Goal: Information Seeking & Learning: Learn about a topic

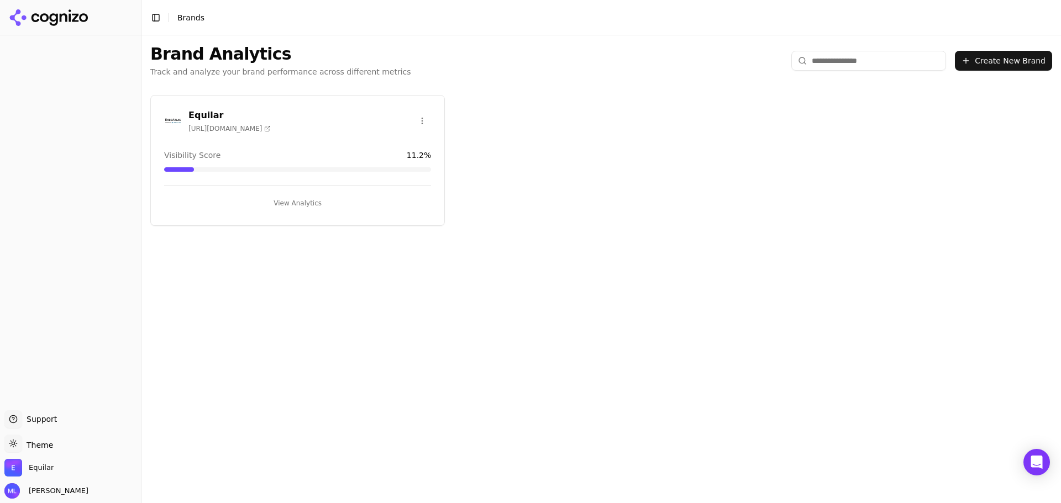
click at [333, 129] on div "Equilar https://execatlas.com" at bounding box center [297, 121] width 267 height 24
click at [206, 122] on div "Equilar https://execatlas.com" at bounding box center [229, 121] width 82 height 24
click at [204, 117] on h3 "Equilar" at bounding box center [229, 115] width 82 height 13
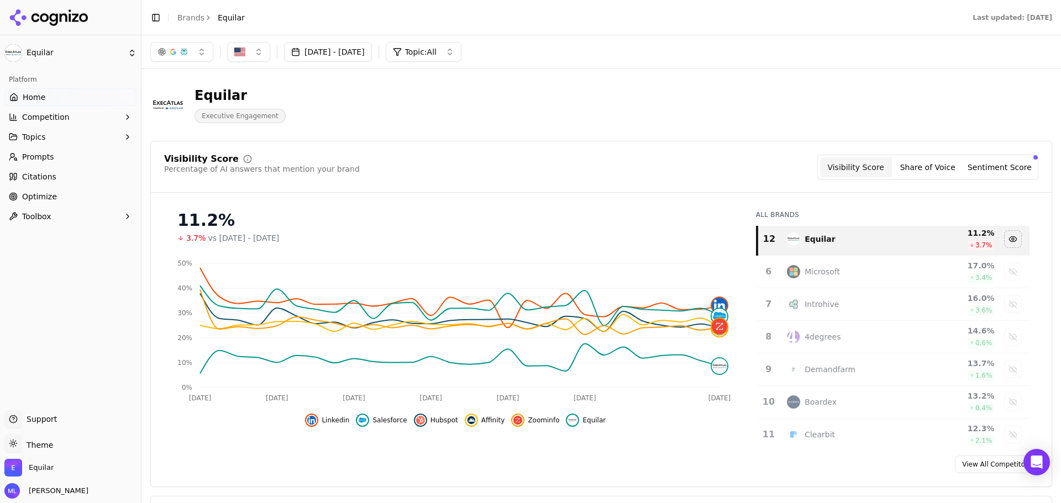
scroll to position [111, 0]
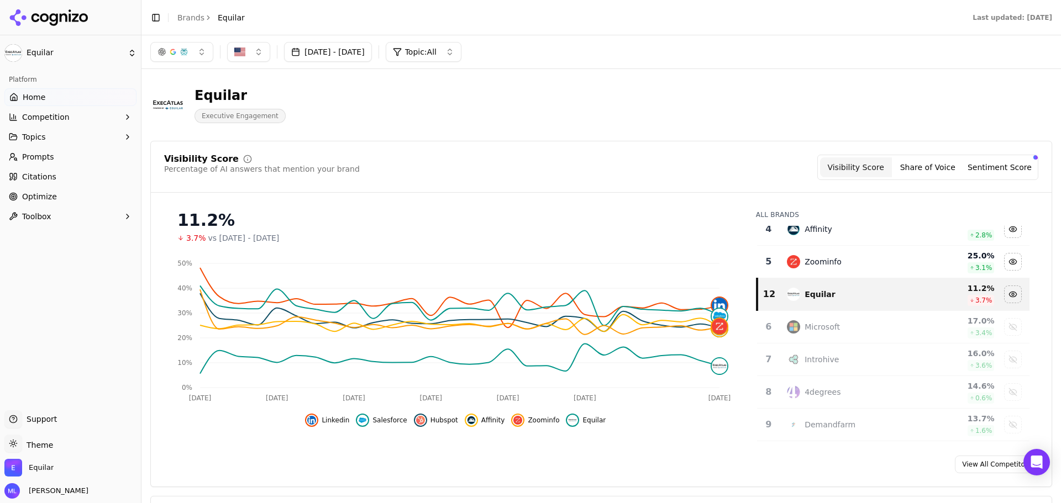
click at [833, 290] on div "Equilar" at bounding box center [851, 294] width 128 height 13
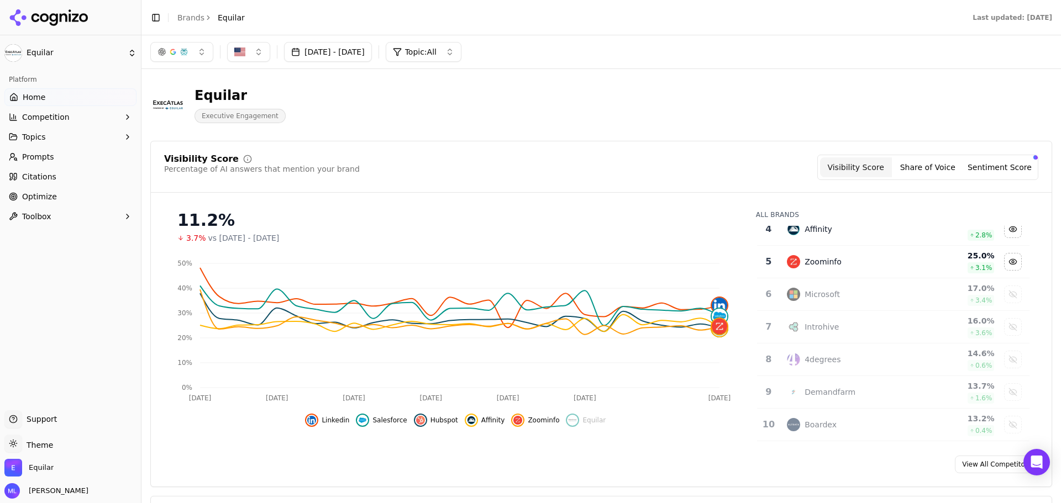
click at [36, 96] on span "Home" at bounding box center [34, 97] width 23 height 11
click at [44, 118] on span "Competition" at bounding box center [46, 117] width 48 height 11
click at [36, 232] on span "Citations" at bounding box center [39, 229] width 34 height 11
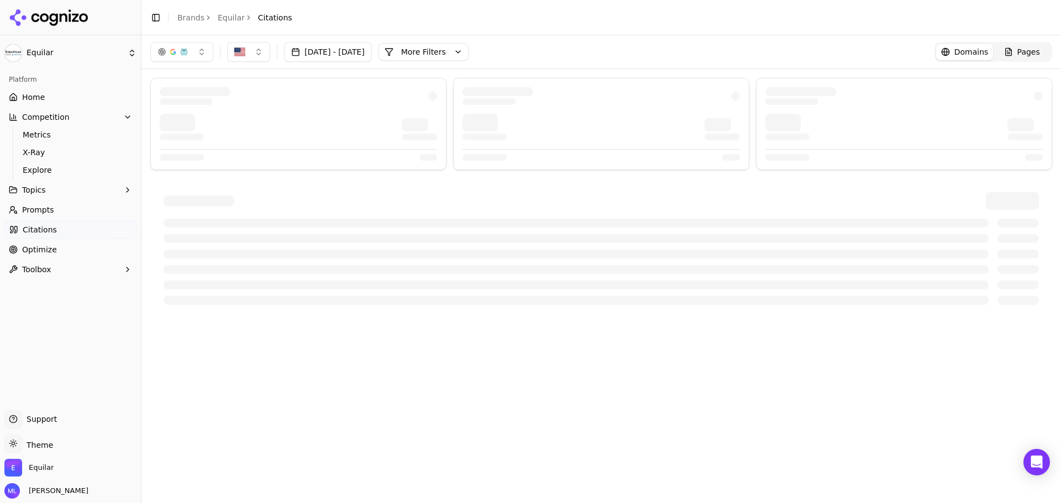
click at [44, 229] on span "Citations" at bounding box center [40, 229] width 34 height 11
click at [302, 99] on div at bounding box center [298, 96] width 277 height 18
click at [39, 207] on span "Prompts" at bounding box center [38, 209] width 32 height 11
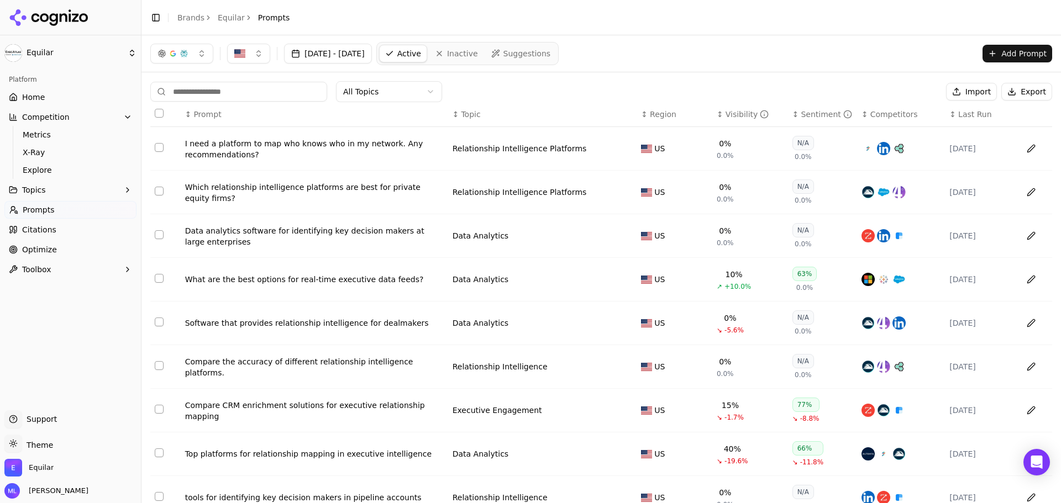
click at [367, 282] on div "What are the best options for real-time executive data feeds?" at bounding box center [314, 279] width 259 height 11
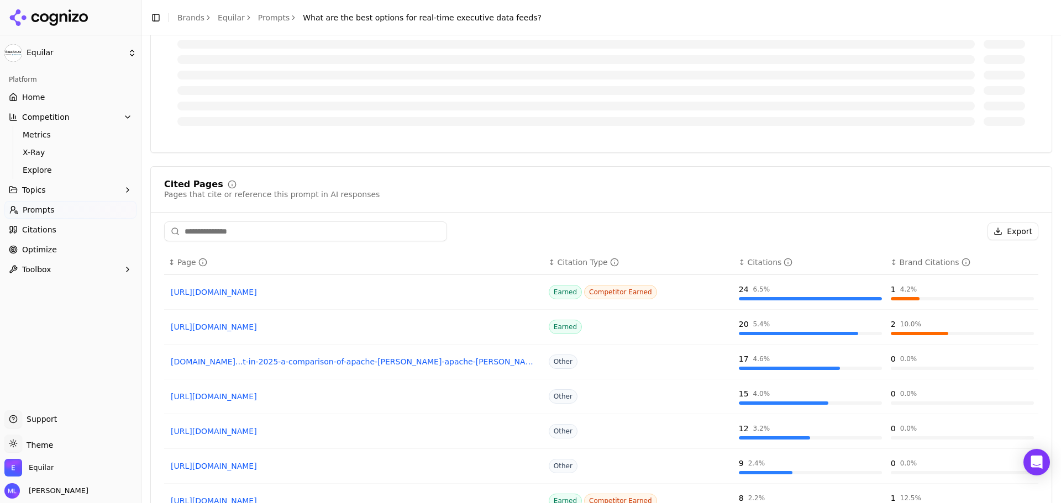
scroll to position [402, 0]
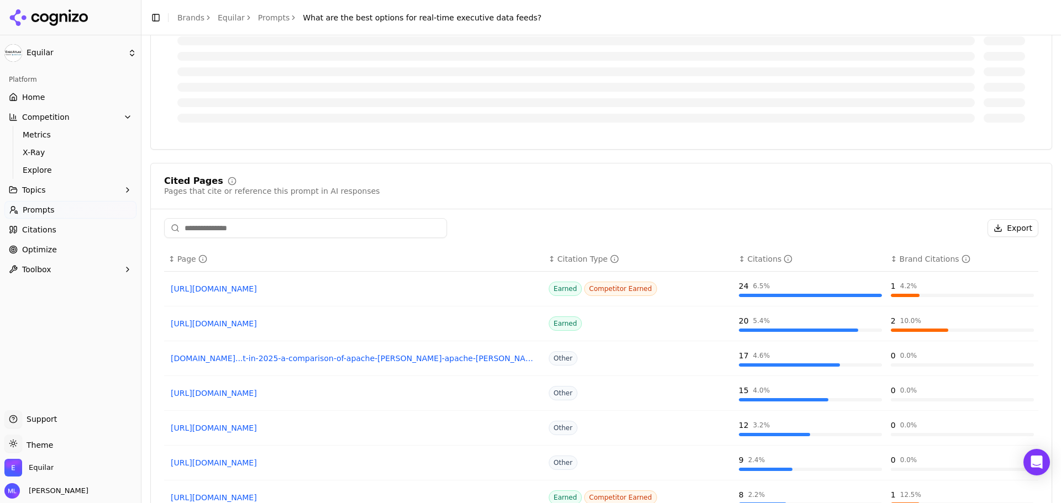
click at [297, 227] on input at bounding box center [305, 228] width 283 height 20
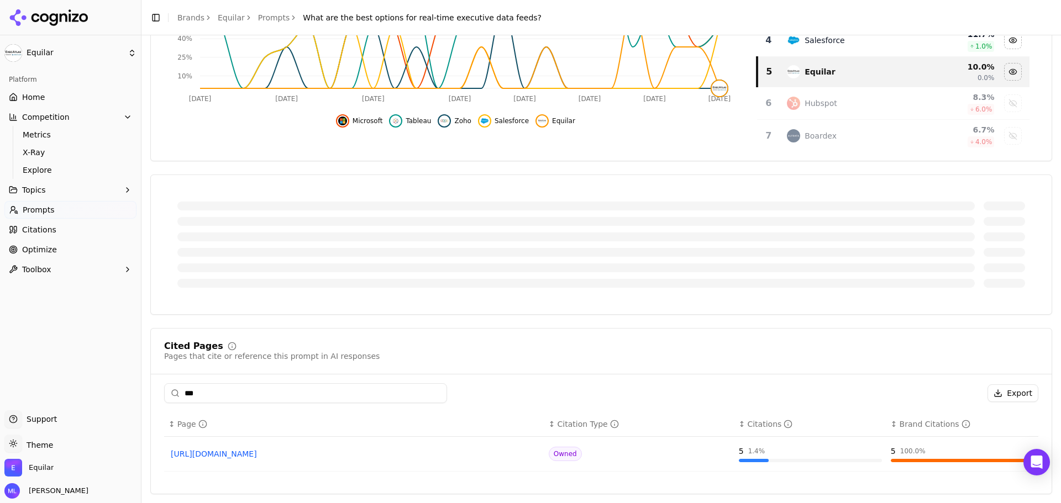
scroll to position [237, 0]
type input "*****"
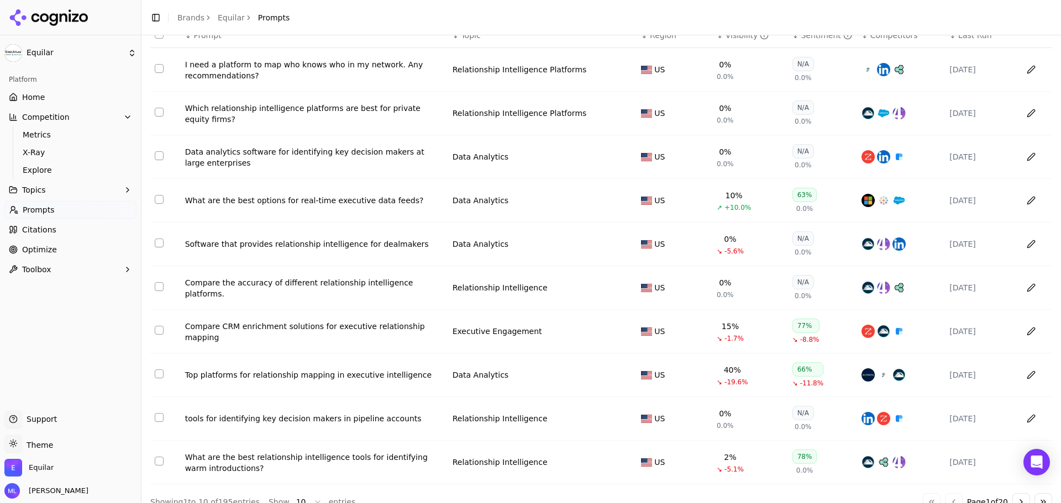
scroll to position [96, 0]
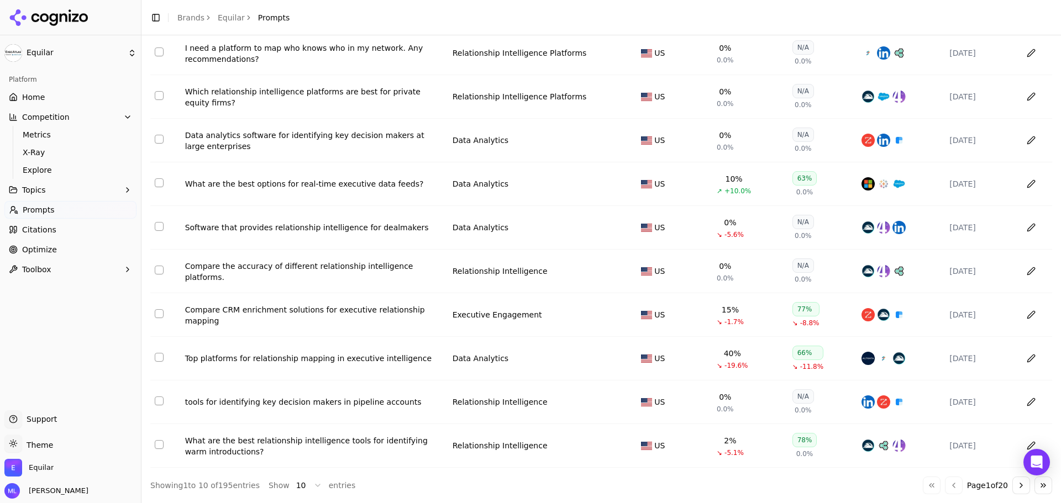
click at [309, 355] on div "Top platforms for relationship mapping in executive intelligence" at bounding box center [314, 358] width 259 height 11
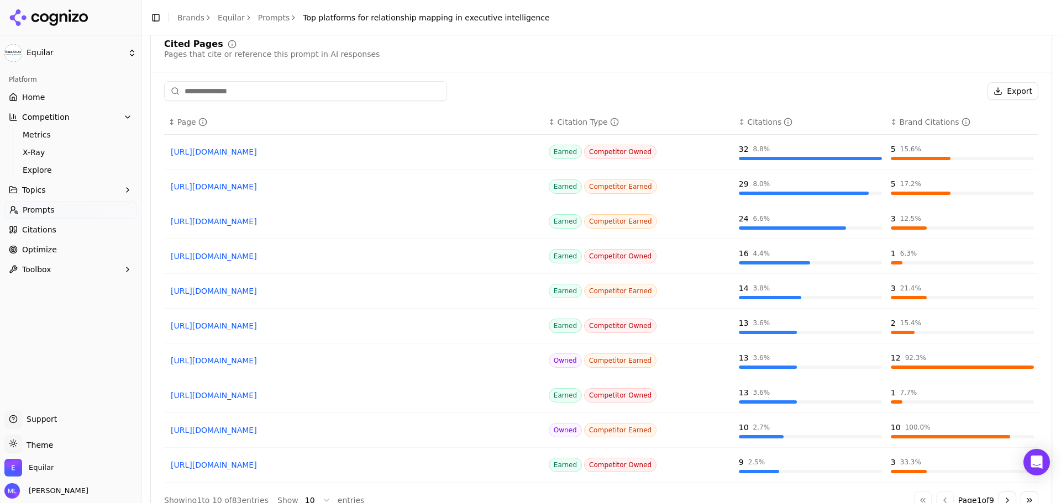
scroll to position [884, 0]
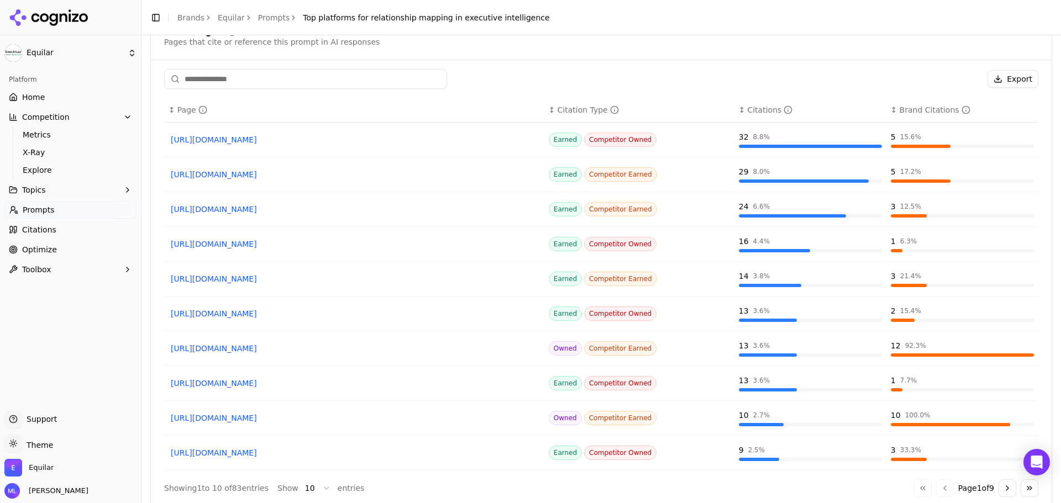
click at [312, 417] on link "https://equilar.com/5-b2b-blind-spots-integrated-relationship-intelligence-elim…" at bounding box center [354, 418] width 367 height 11
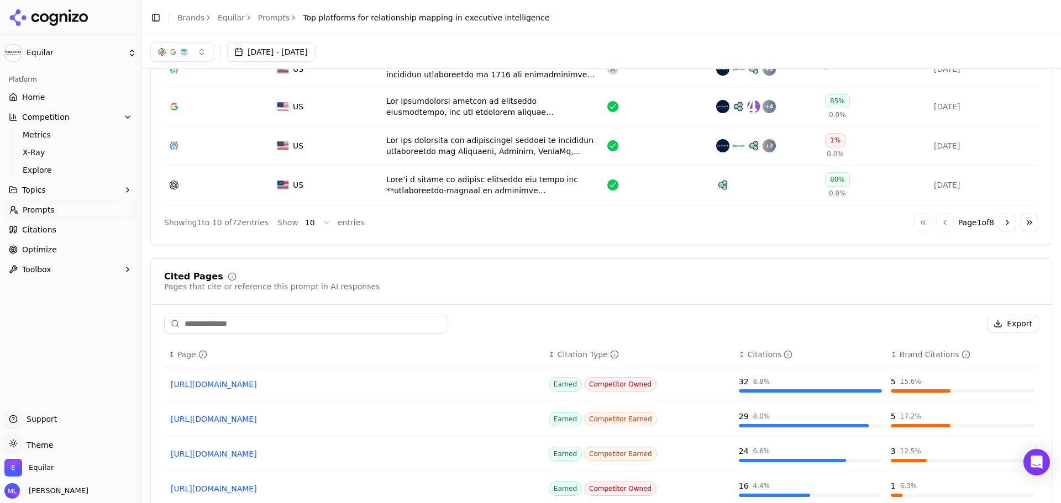
scroll to position [624, 0]
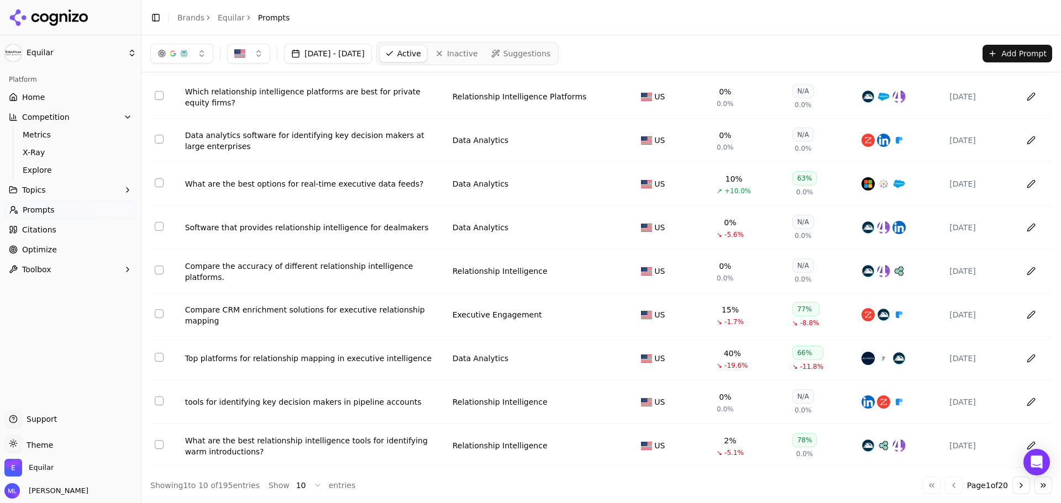
scroll to position [96, 0]
click at [283, 313] on div "Compare CRM enrichment solutions for executive relationship mapping" at bounding box center [314, 315] width 259 height 22
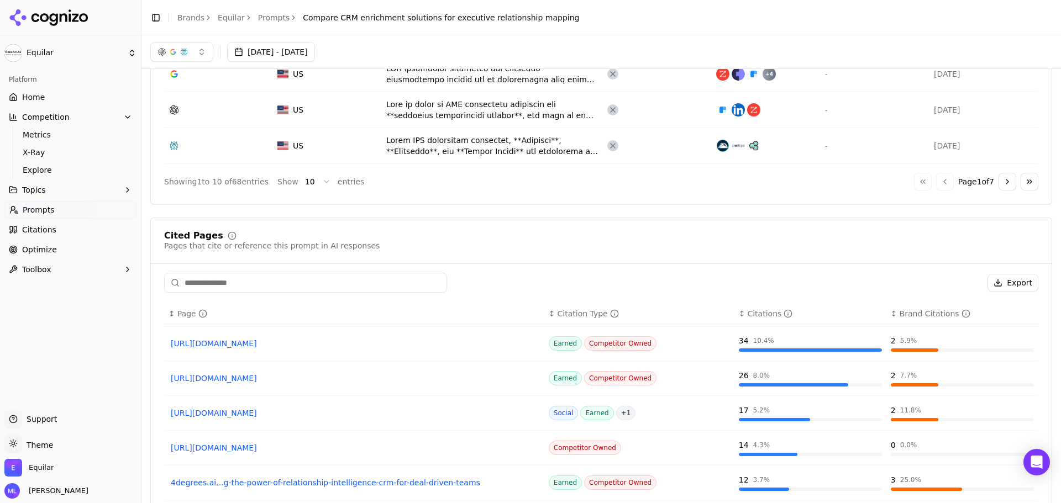
scroll to position [670, 0]
click at [270, 282] on input at bounding box center [305, 284] width 283 height 20
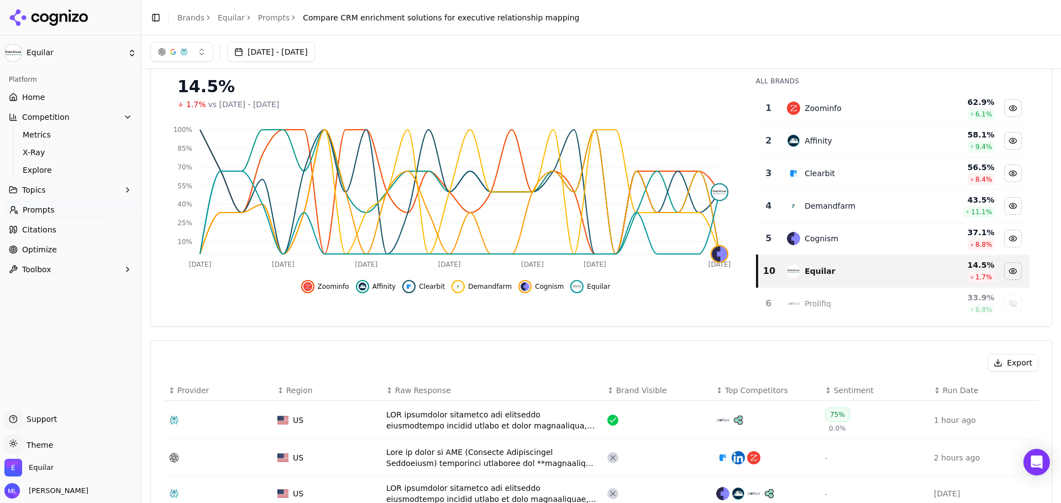
scroll to position [0, 0]
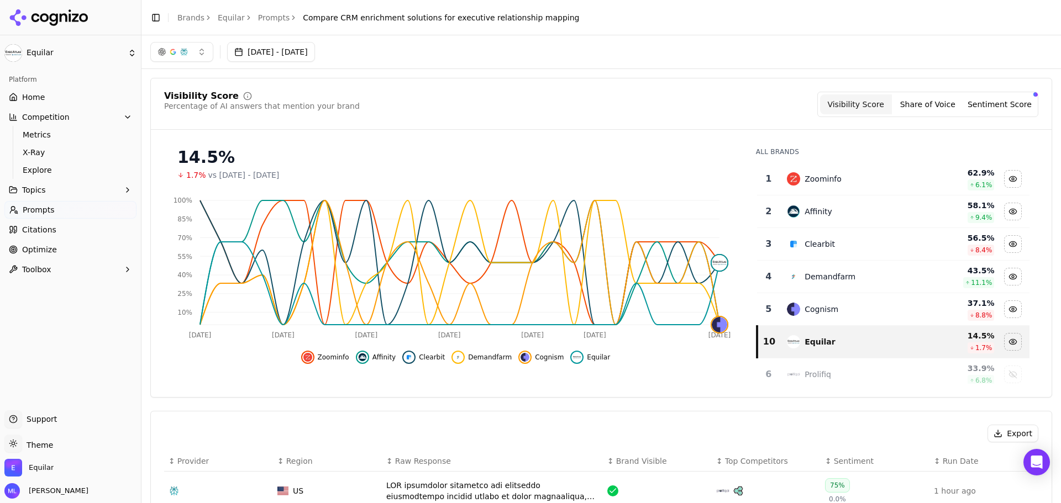
type input "*****"
click at [35, 59] on html "Equilar Platform Home Competition Metrics X-Ray Explore Topics Prompts Citation…" at bounding box center [530, 251] width 1061 height 503
click at [162, 65] on img at bounding box center [157, 69] width 18 height 18
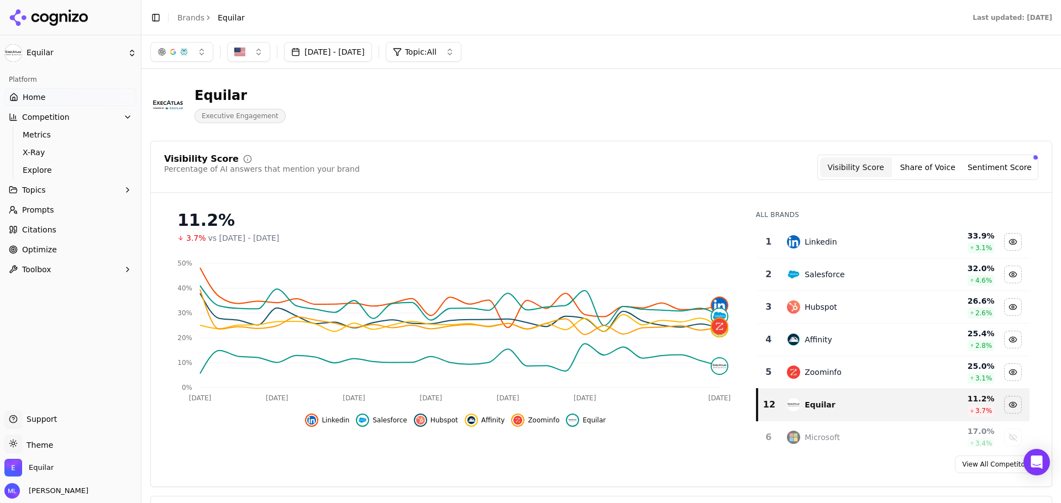
click at [38, 55] on html "Equilar Platform Home Competition Metrics X-Ray Explore Topics Prompts Citation…" at bounding box center [530, 251] width 1061 height 503
click at [190, 66] on div "Equilar ⌘ 1" at bounding box center [213, 69] width 135 height 22
click at [37, 464] on span "Equilar" at bounding box center [41, 468] width 25 height 10
click at [71, 427] on span "Equilar Admin" at bounding box center [39, 436] width 71 height 38
click at [183, 439] on button "Manage" at bounding box center [180, 435] width 43 height 13
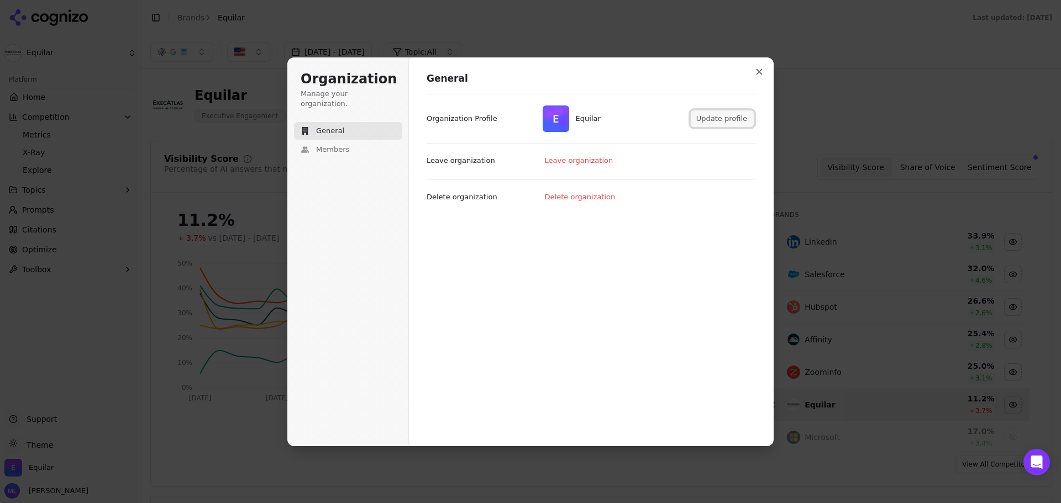
click at [719, 116] on button "Update profile" at bounding box center [722, 119] width 63 height 17
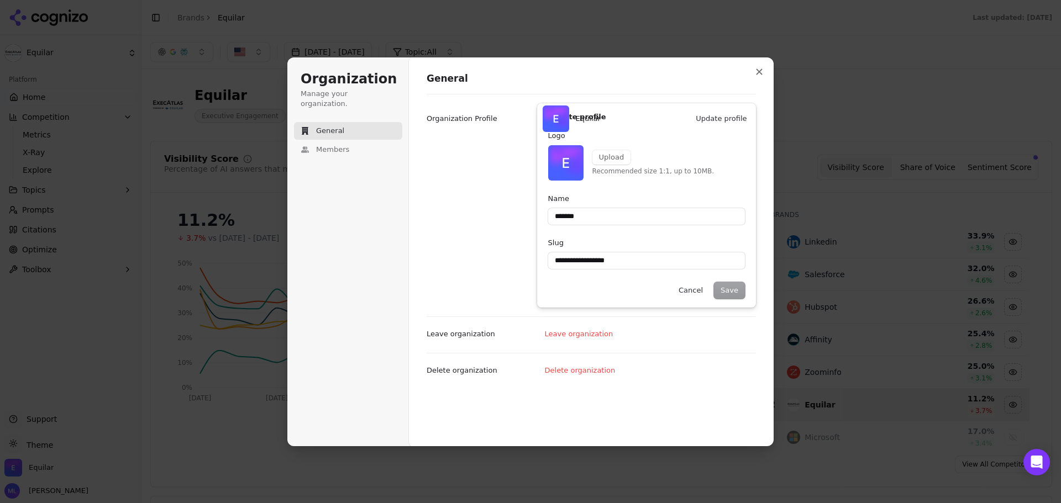
type input "*******"
type input "**********"
type input "*******"
type input "**********"
type input "*******"
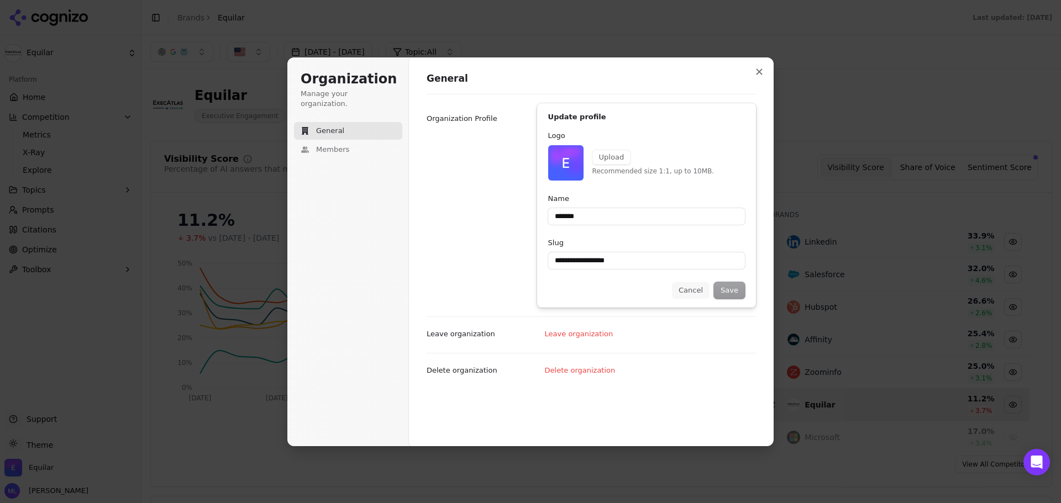
type input "**********"
type input "*******"
type input "**********"
click at [695, 291] on button "Cancel" at bounding box center [691, 290] width 38 height 17
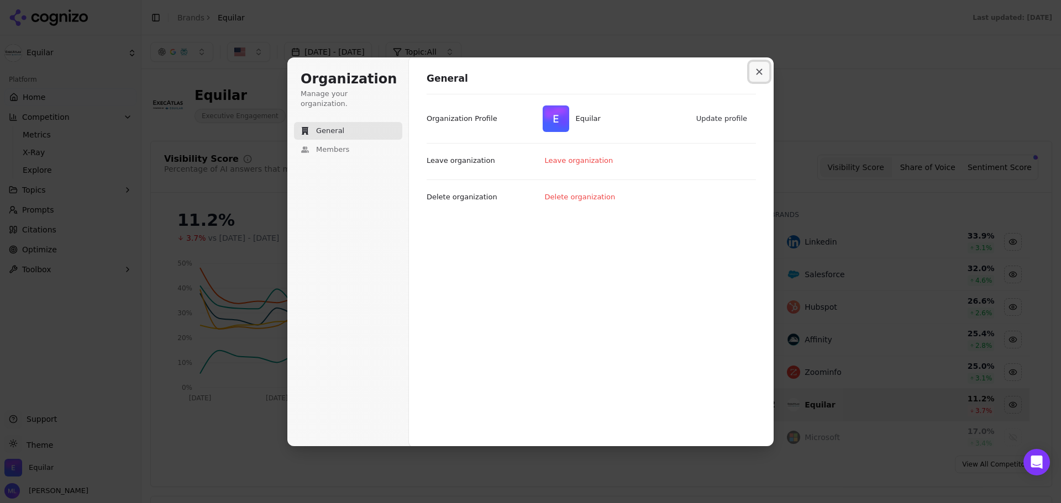
click at [758, 73] on icon "Close modal" at bounding box center [760, 72] width 6 height 6
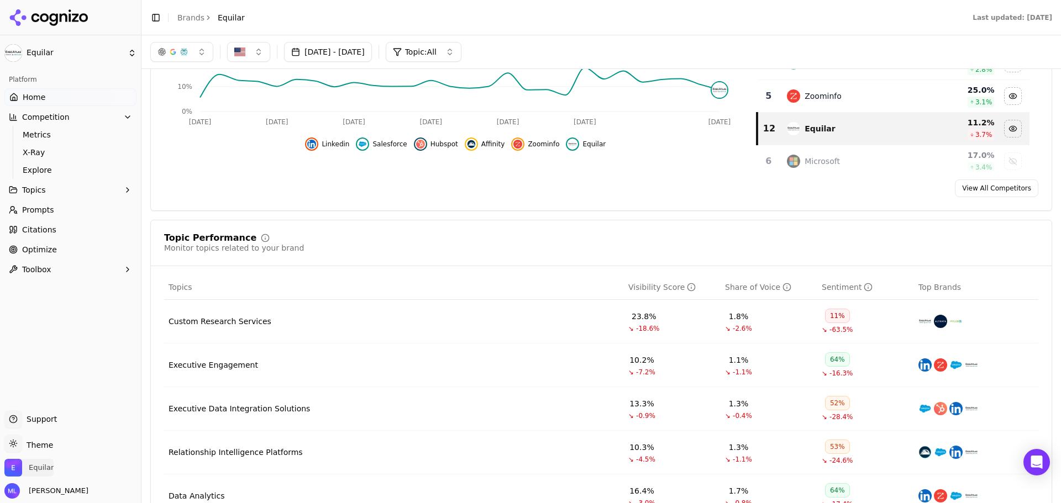
scroll to position [55, 0]
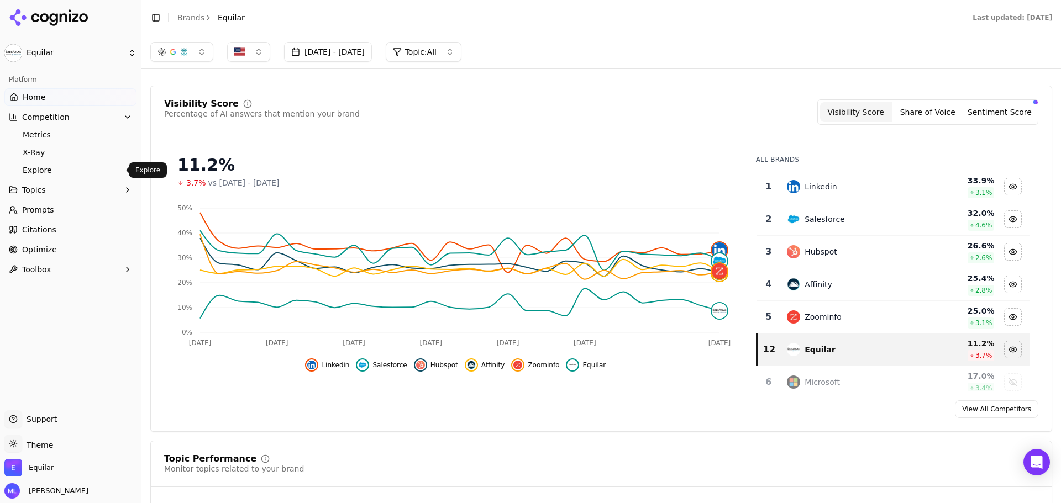
click at [55, 174] on span "Explore" at bounding box center [71, 170] width 96 height 11
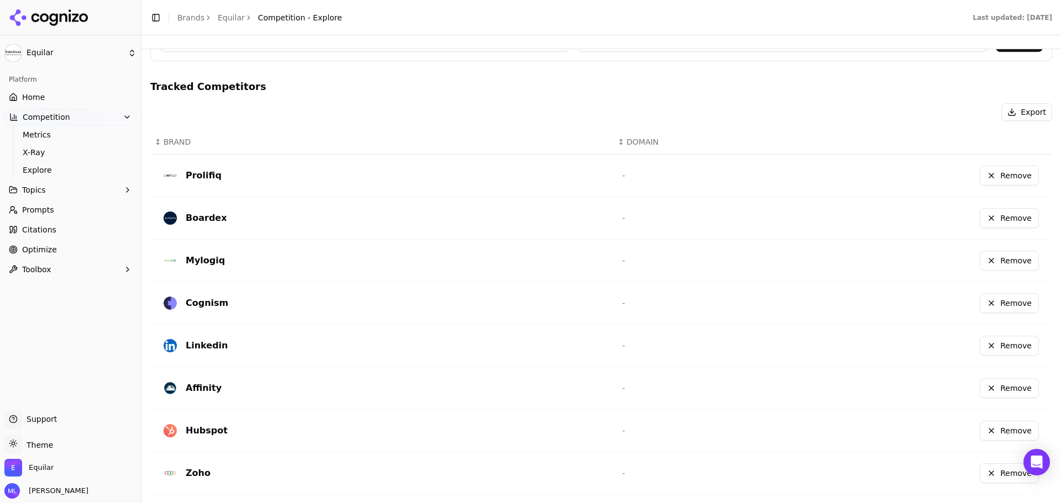
scroll to position [14, 0]
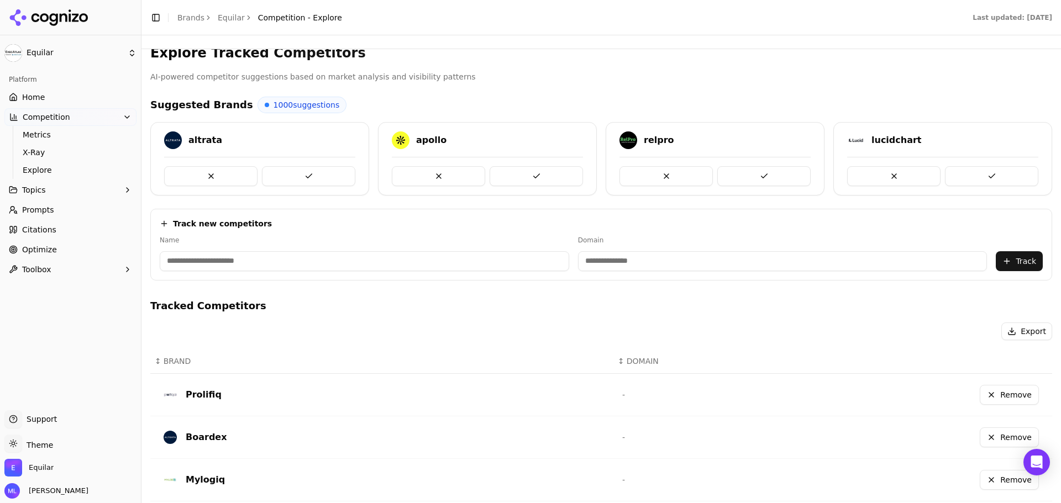
click at [293, 258] on input at bounding box center [364, 261] width 409 height 20
type input "*********"
click at [634, 268] on input at bounding box center [728, 261] width 373 height 20
type input "**********"
click at [1011, 261] on button "Track" at bounding box center [1019, 261] width 47 height 20
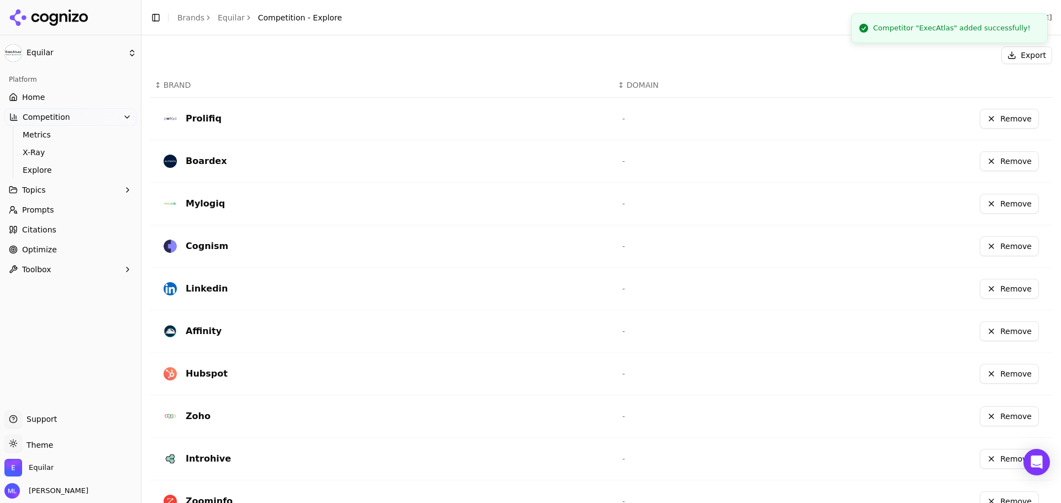
scroll to position [345, 0]
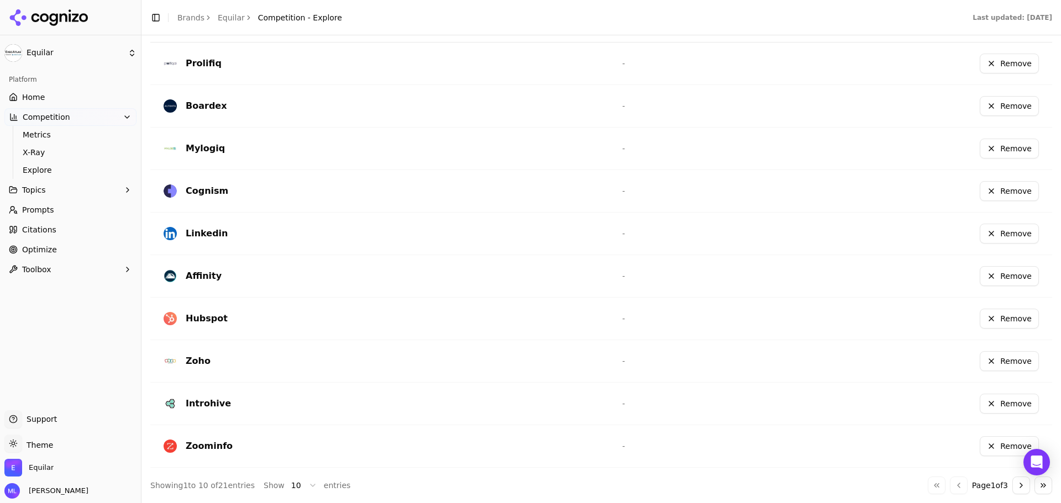
click at [1015, 482] on button "Go to next page" at bounding box center [1021, 486] width 18 height 18
click at [204, 367] on div "Zoho" at bounding box center [198, 361] width 25 height 13
click at [1018, 485] on button "Go to next page" at bounding box center [1021, 486] width 18 height 18
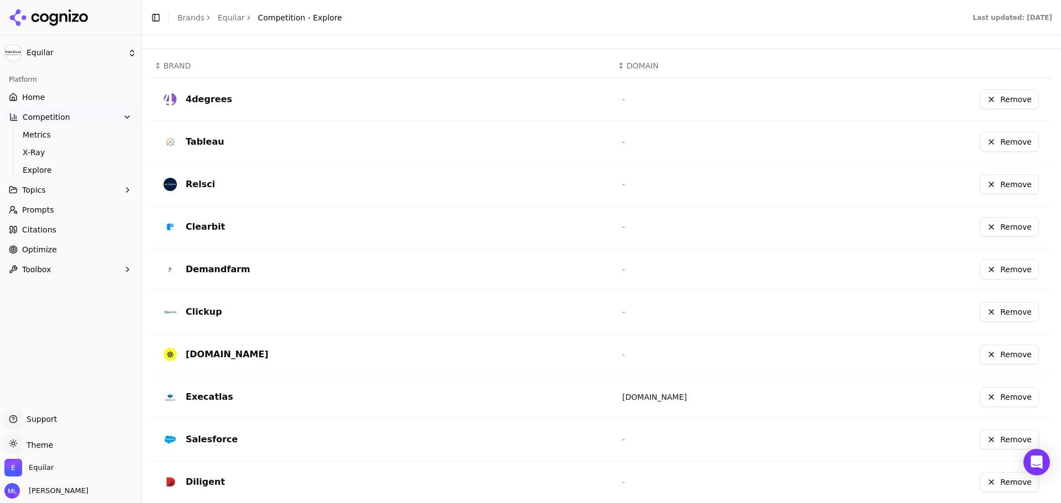
scroll to position [290, 0]
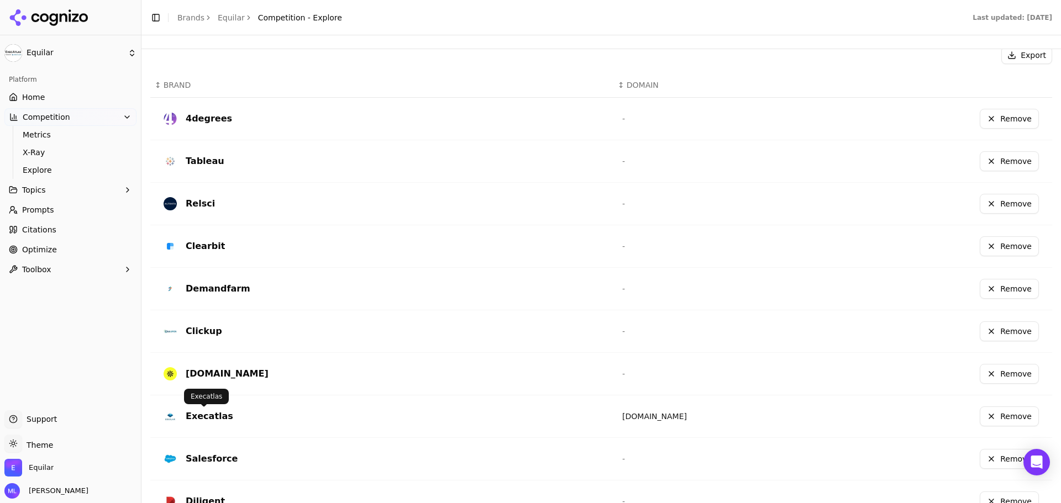
click at [201, 418] on div "Execatlas" at bounding box center [210, 416] width 48 height 13
click at [853, 415] on div "Remove" at bounding box center [928, 417] width 222 height 20
click at [202, 413] on div "Execatlas" at bounding box center [210, 416] width 48 height 13
click at [201, 413] on div "Execatlas" at bounding box center [210, 416] width 48 height 13
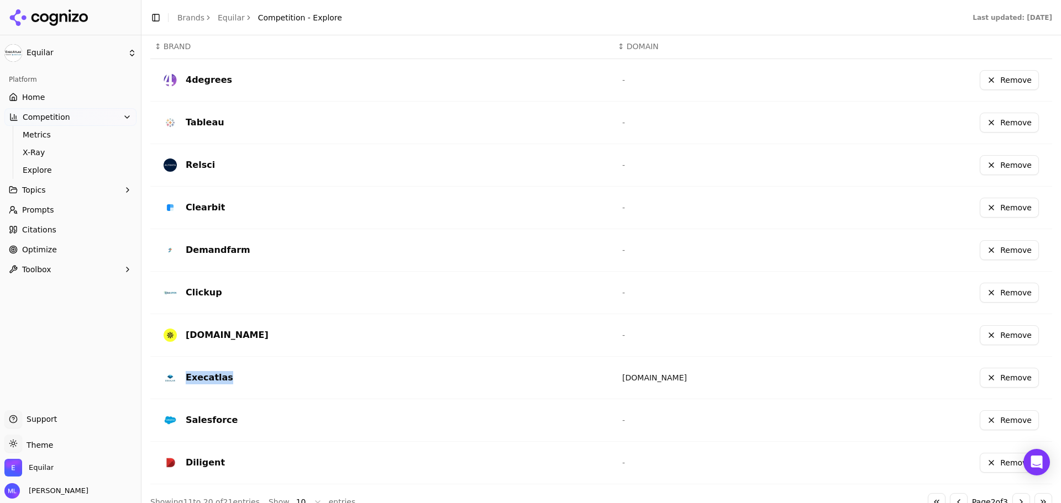
scroll to position [345, 0]
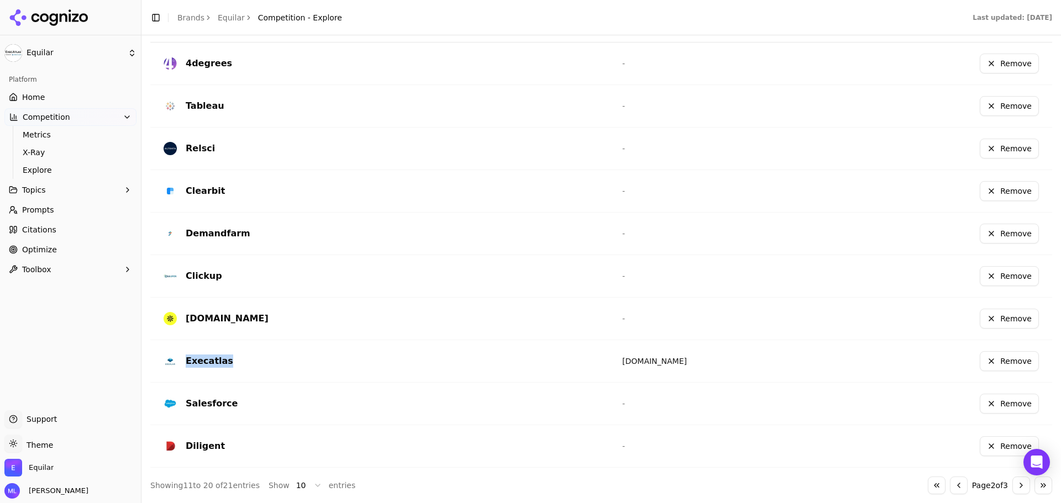
click at [1017, 484] on button "Go to next page" at bounding box center [1021, 486] width 18 height 18
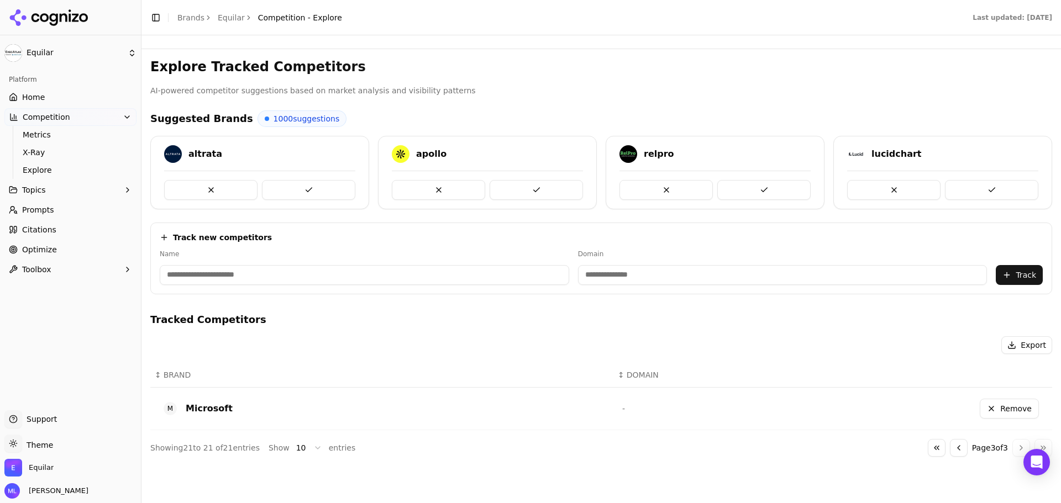
scroll to position [0, 0]
click at [24, 228] on span "Citations" at bounding box center [39, 229] width 34 height 11
